Goal: Feedback & Contribution: Contribute content

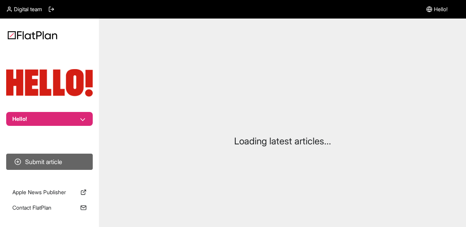
click at [44, 164] on button "Submit article" at bounding box center [49, 162] width 87 height 16
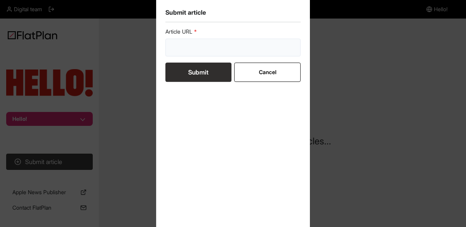
click at [210, 47] on input "url" at bounding box center [232, 48] width 135 height 18
paste input "[URL][DOMAIN_NAME]"
type input "[URL][DOMAIN_NAME]"
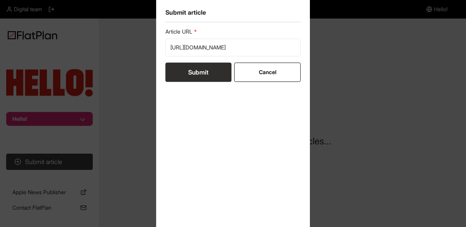
click at [209, 72] on button "Submit" at bounding box center [198, 72] width 66 height 19
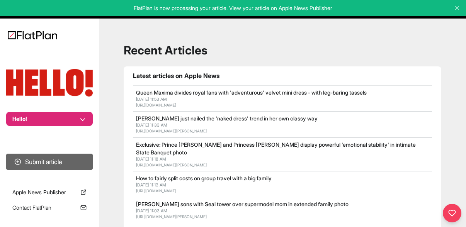
click at [39, 160] on button "Submit article" at bounding box center [49, 162] width 87 height 16
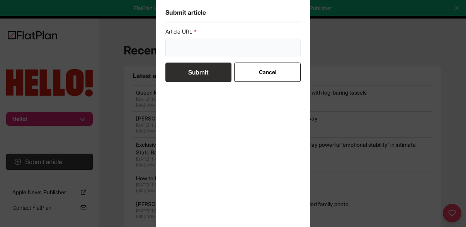
click at [179, 40] on input "url" at bounding box center [232, 48] width 135 height 18
paste input "[URL][DOMAIN_NAME][PERSON_NAME]"
type input "[URL][DOMAIN_NAME][PERSON_NAME]"
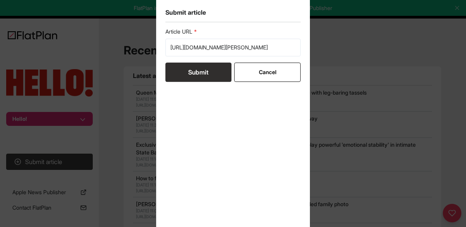
click at [215, 68] on button "Submit" at bounding box center [198, 72] width 66 height 19
